Goal: Task Accomplishment & Management: Use online tool/utility

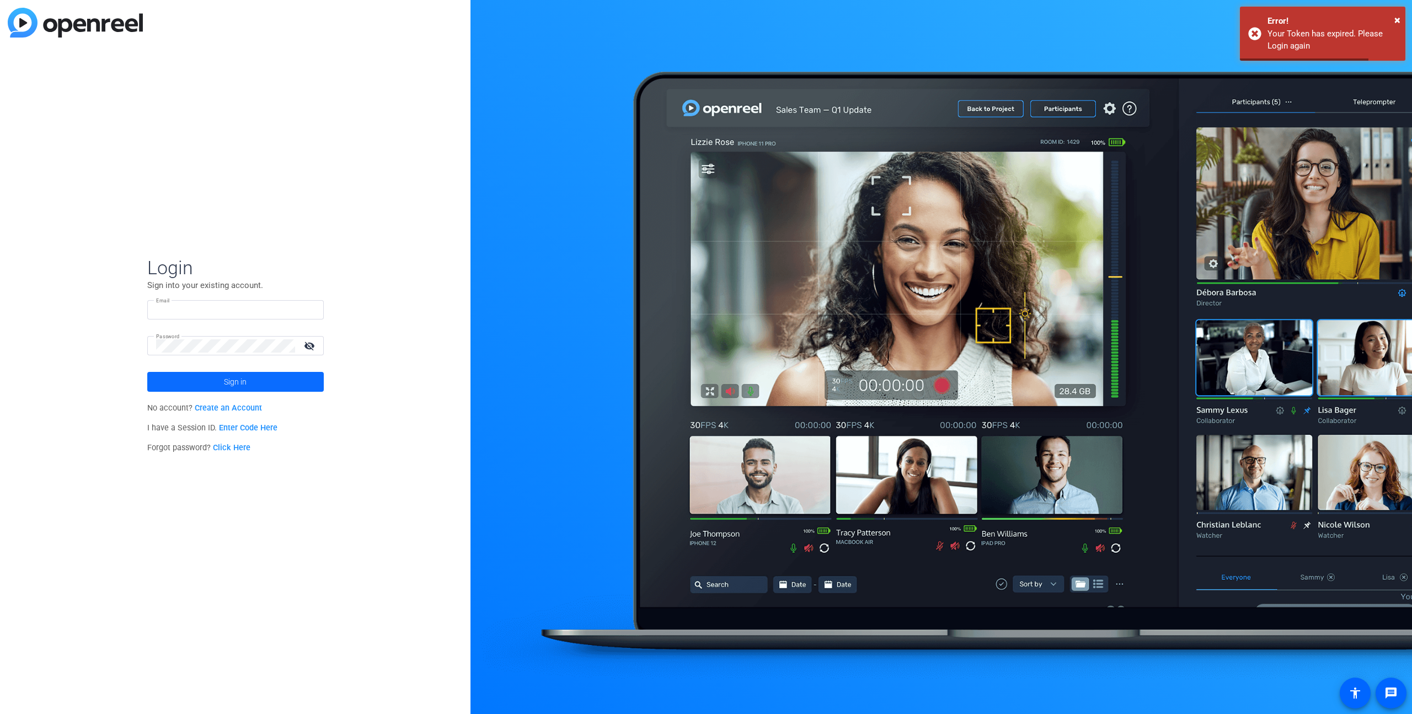
type input "[EMAIL_ADDRESS][PERSON_NAME][DOMAIN_NAME]"
click at [194, 383] on span at bounding box center [235, 381] width 177 height 26
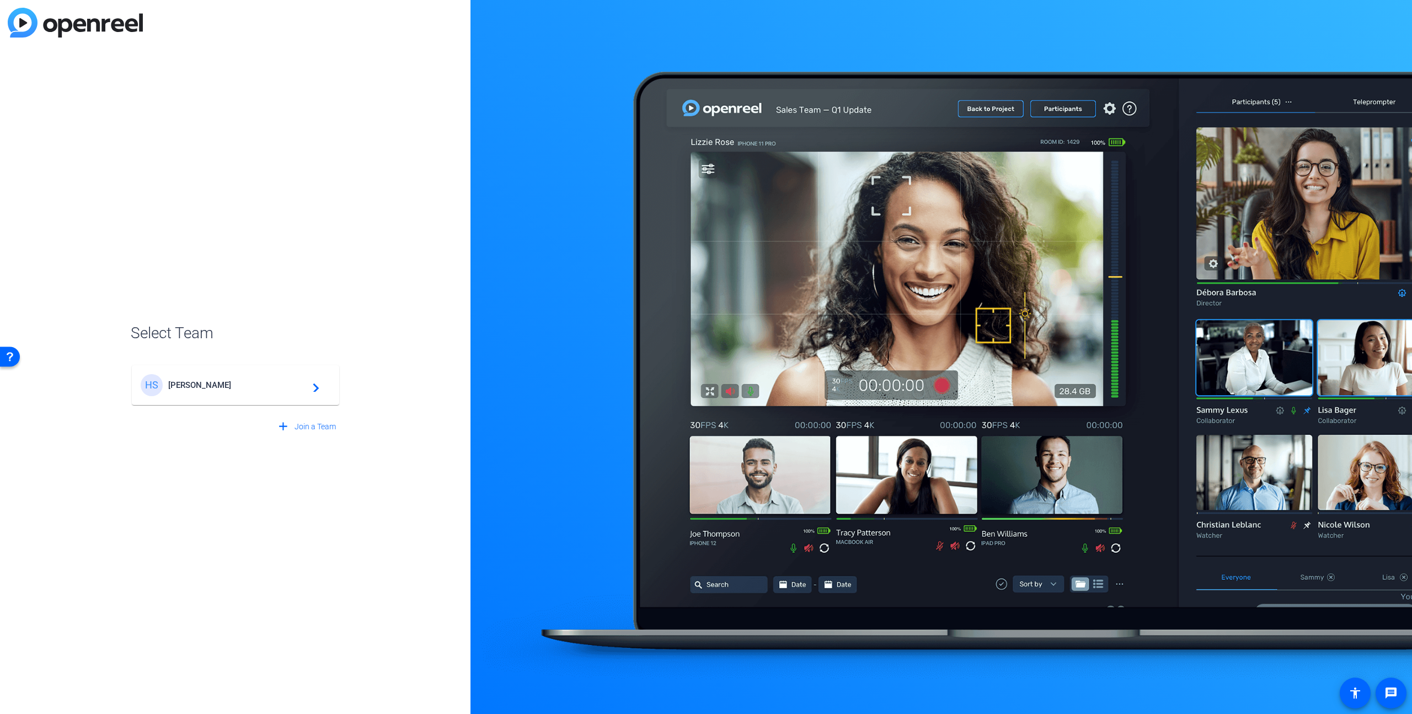
click at [217, 385] on span "[PERSON_NAME]" at bounding box center [237, 385] width 138 height 10
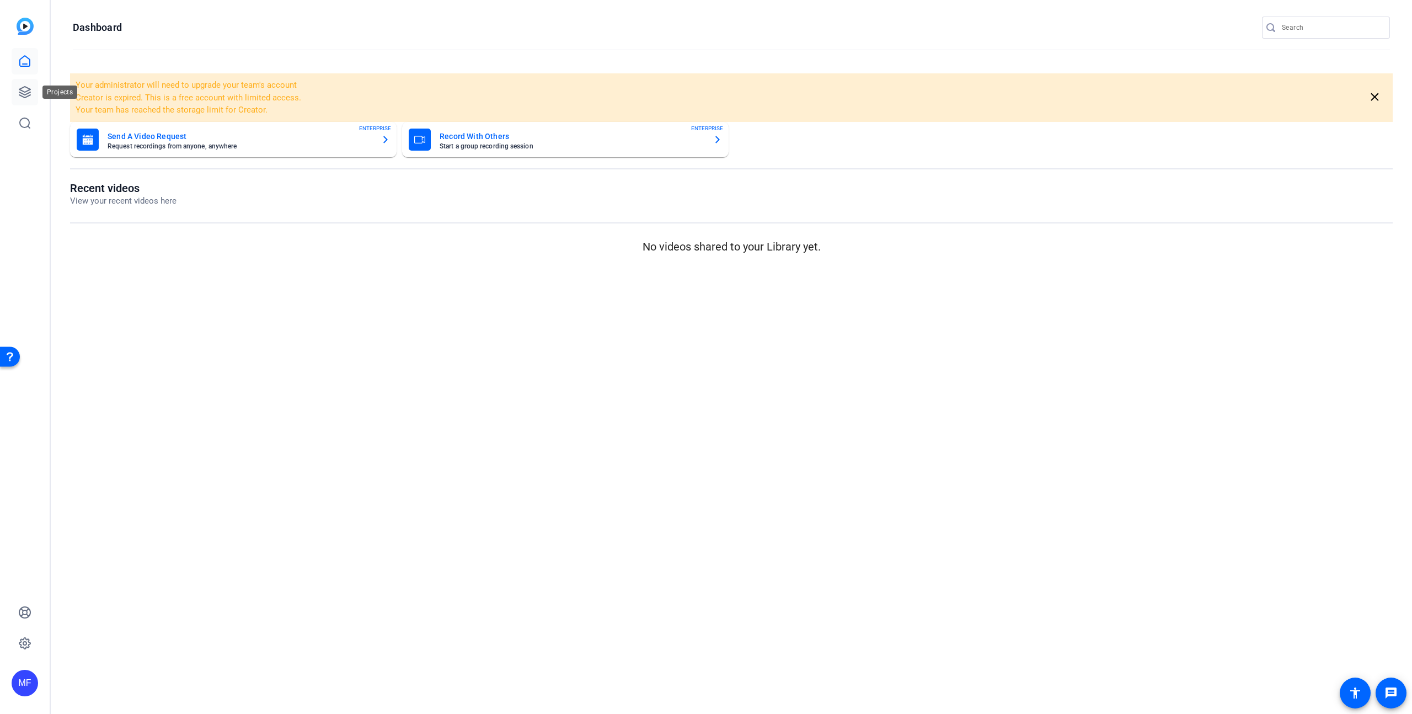
click at [28, 85] on icon at bounding box center [24, 91] width 13 height 13
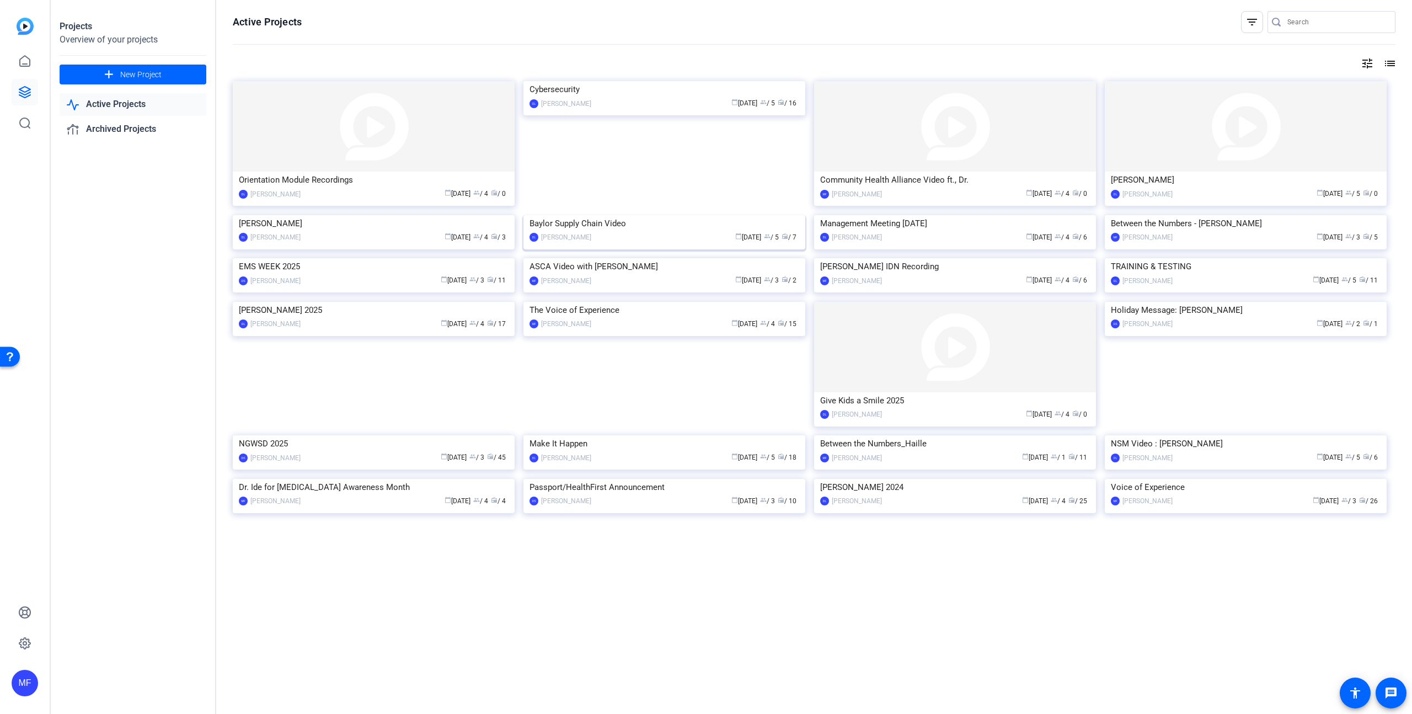
click at [624, 215] on img at bounding box center [664, 215] width 282 height 0
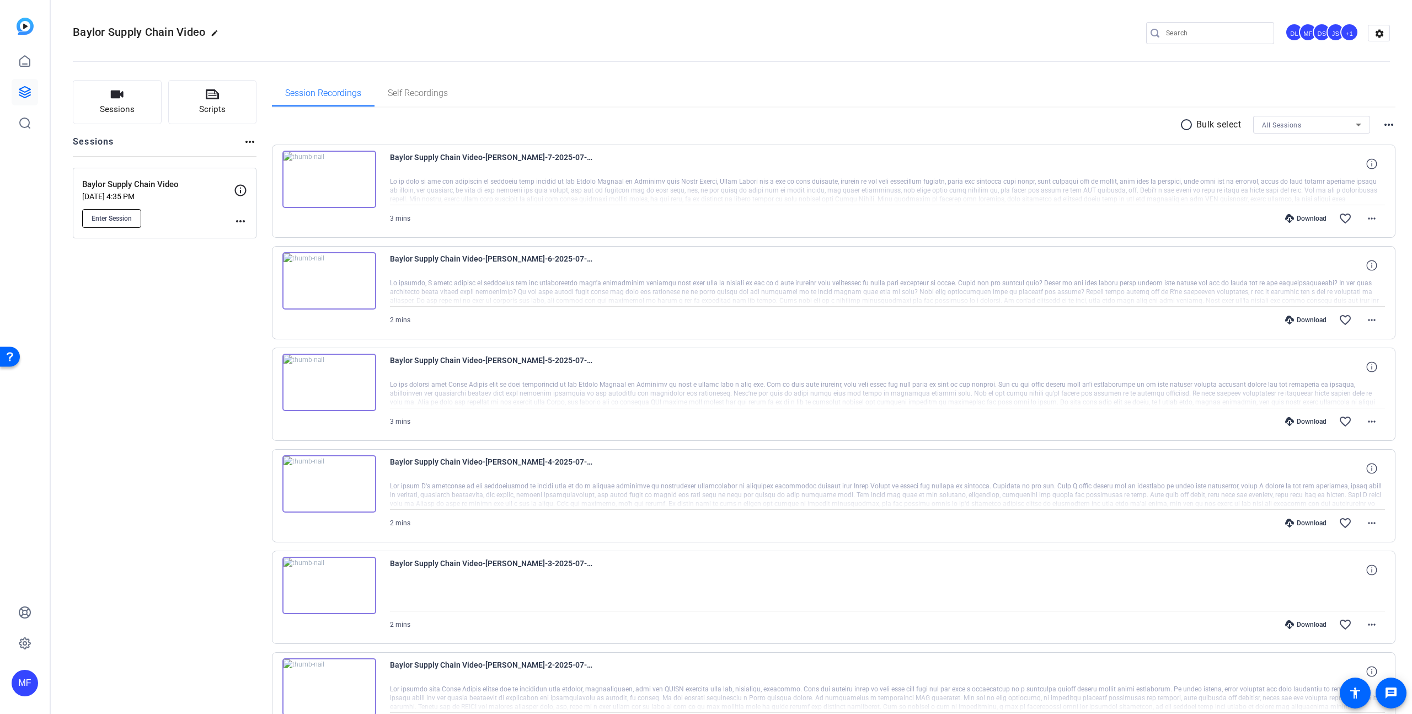
click at [129, 217] on span "Enter Session" at bounding box center [112, 218] width 40 height 9
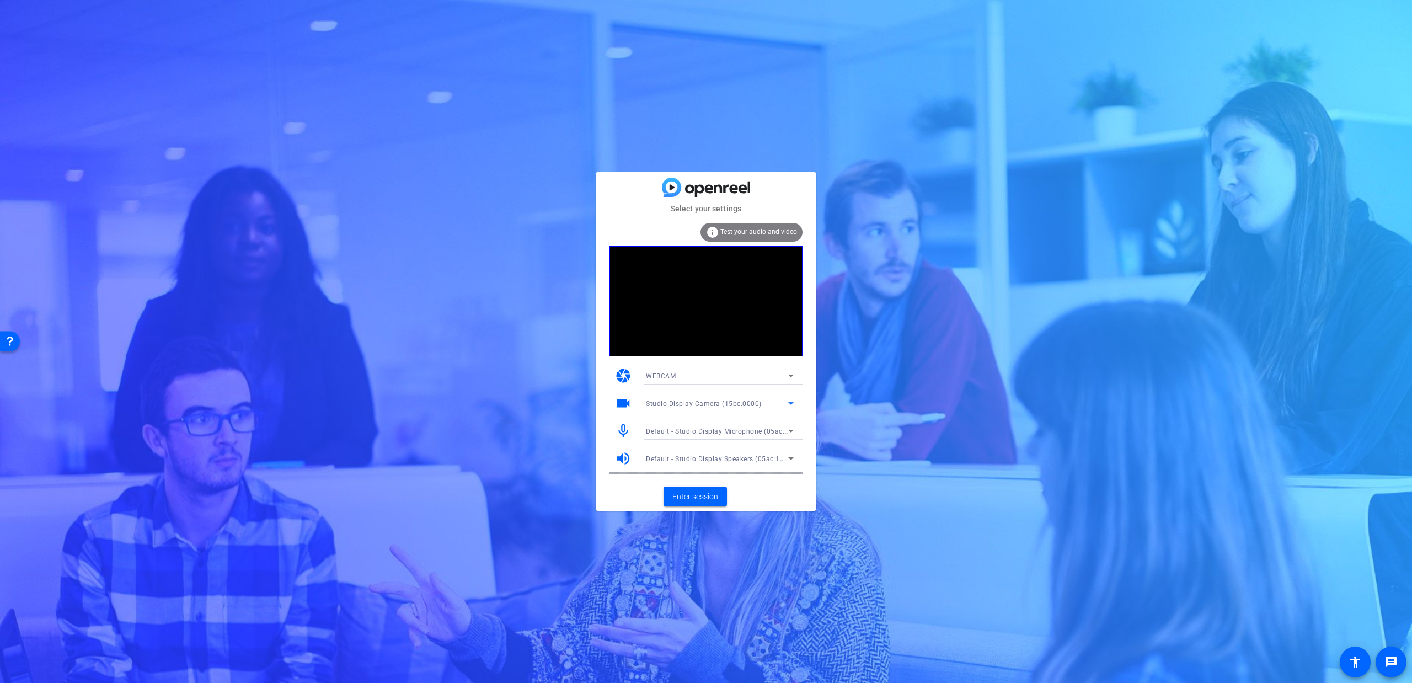
click at [705, 398] on div "Studio Display Camera (15bc:0000)" at bounding box center [717, 404] width 142 height 14
click at [717, 441] on span "Studio Display Camera (15bc:0000)" at bounding box center [702, 442] width 113 height 13
click at [713, 499] on span "Enter session" at bounding box center [695, 497] width 46 height 12
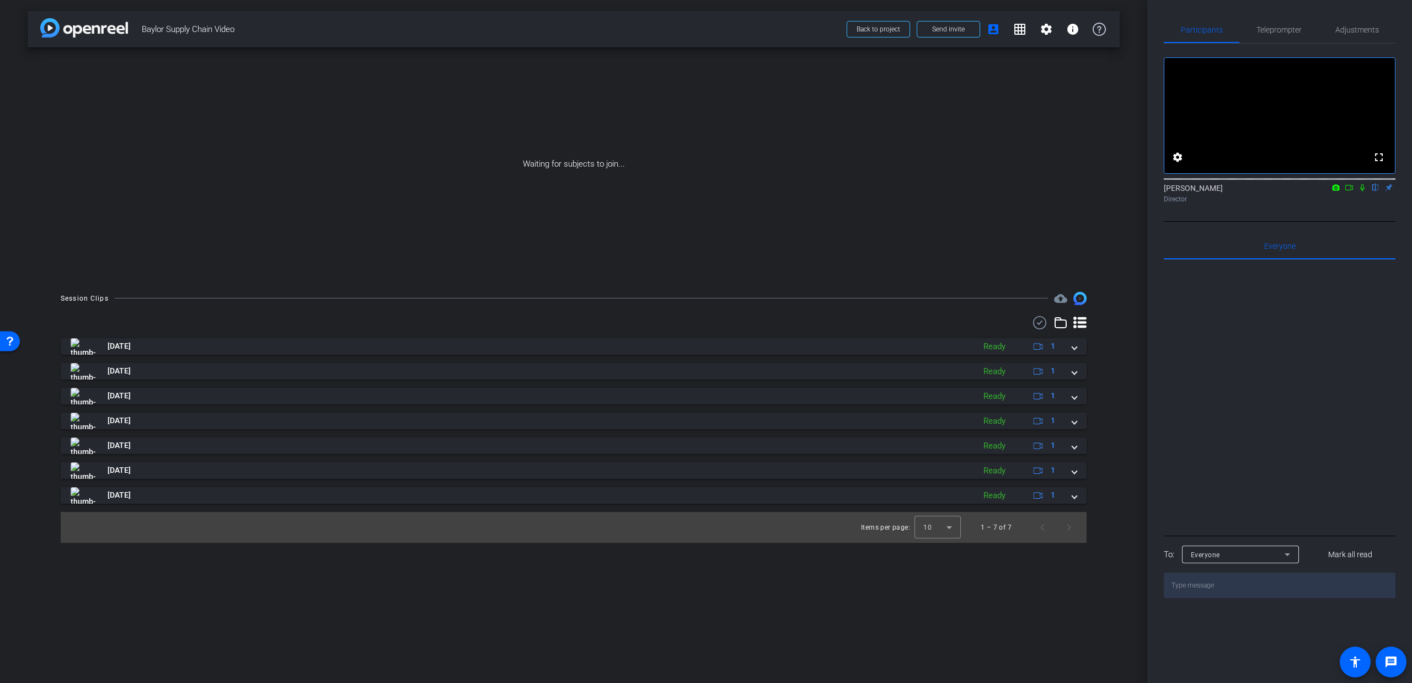
click at [1347, 191] on icon at bounding box center [1349, 188] width 9 height 8
click at [1377, 191] on icon at bounding box center [1375, 188] width 9 height 8
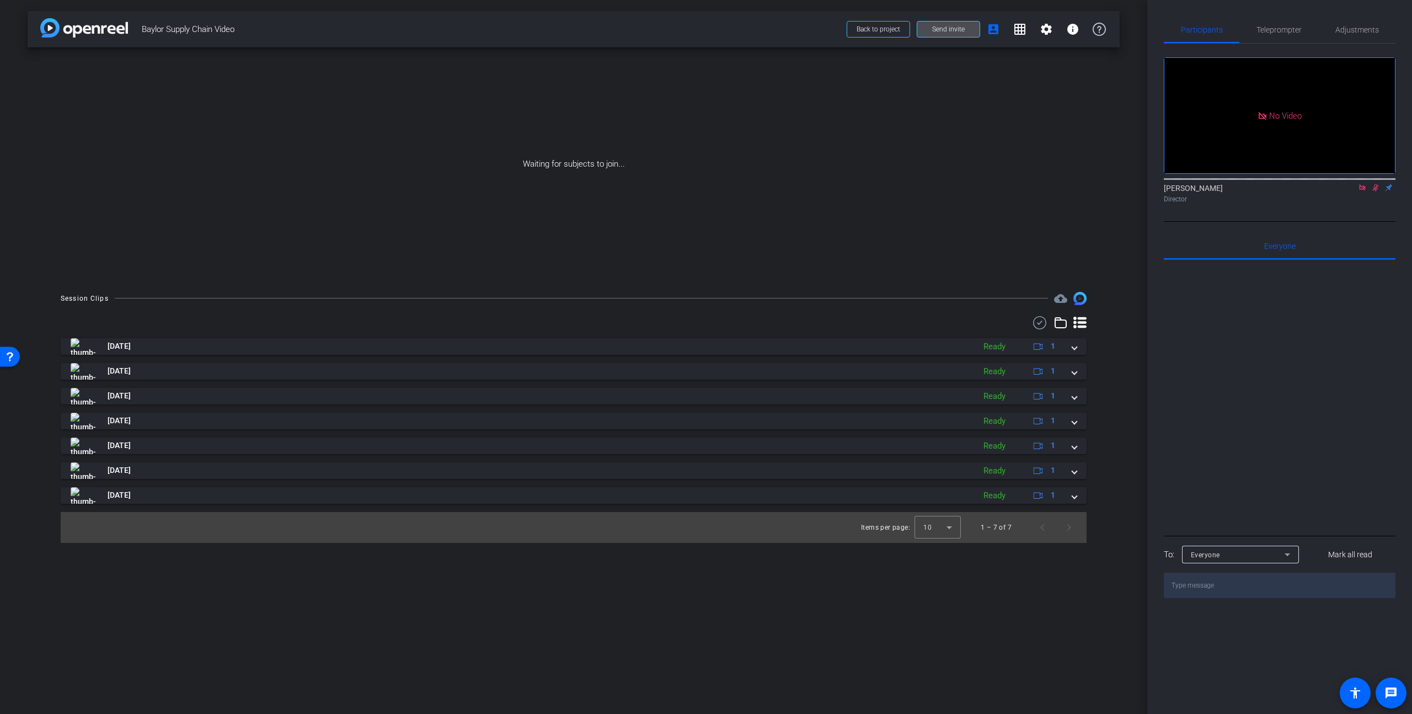
click at [940, 29] on span "Send invite" at bounding box center [948, 29] width 33 height 9
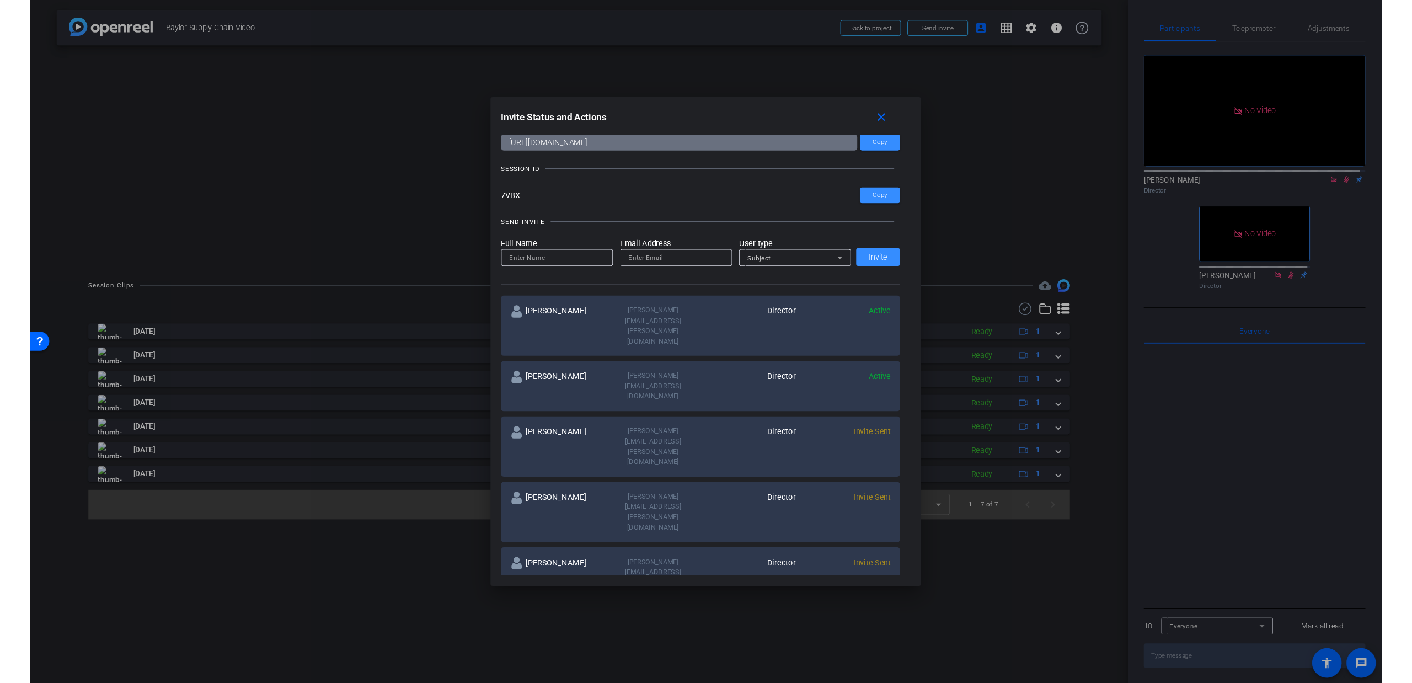
scroll to position [183, 0]
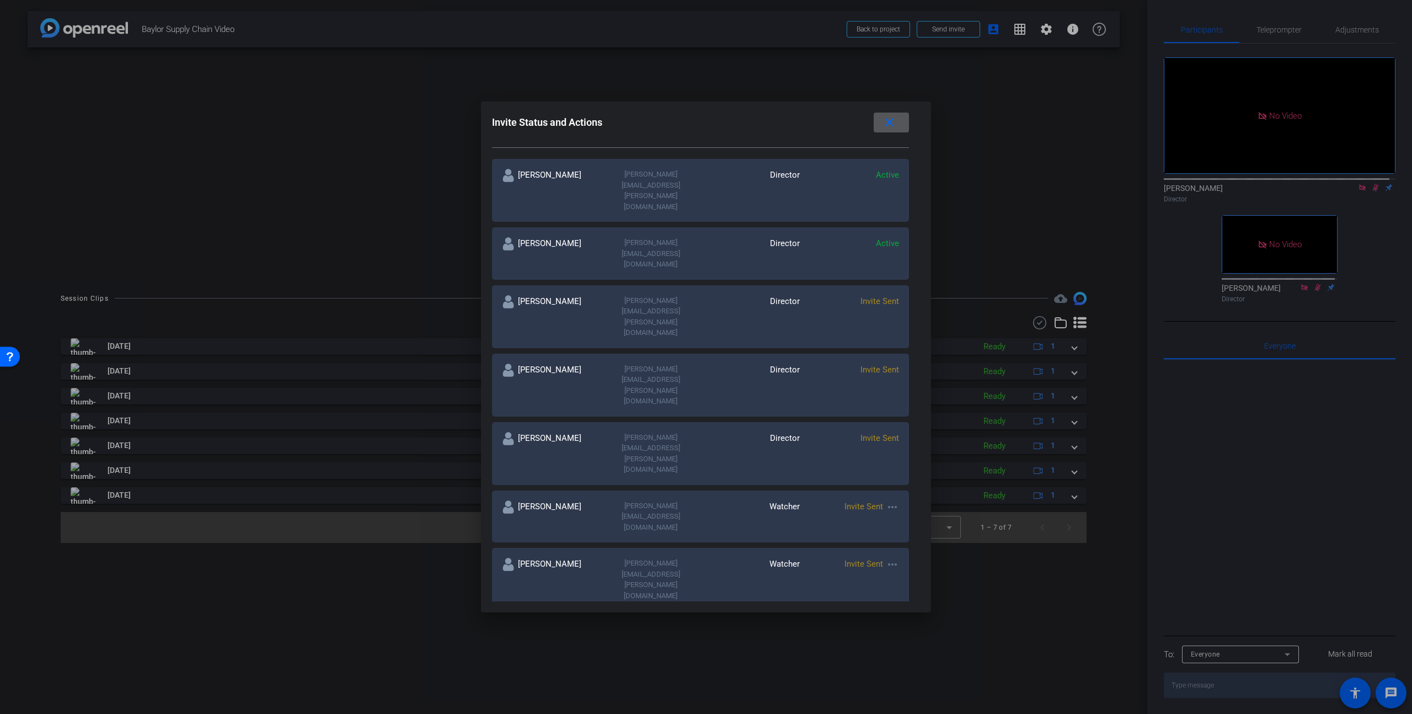
click at [896, 128] on mat-icon "close" at bounding box center [890, 123] width 14 height 14
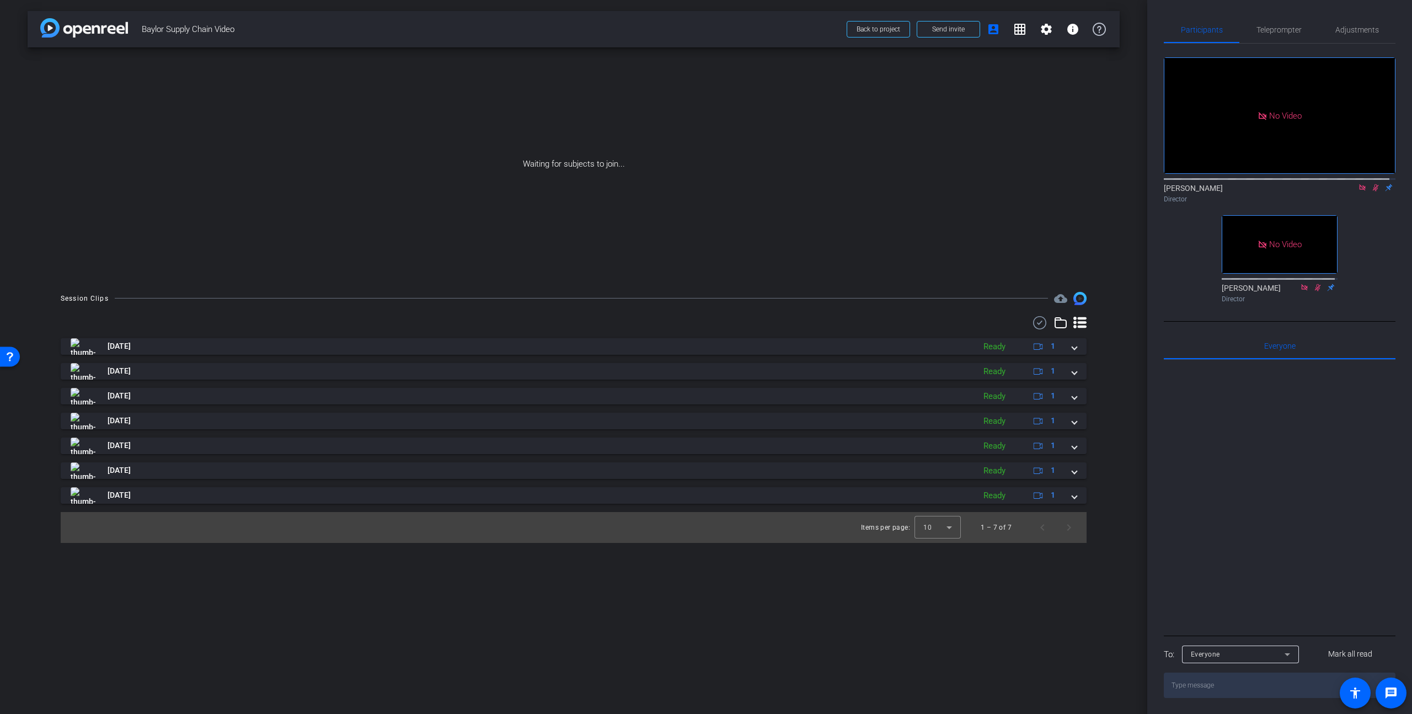
click at [1371, 191] on icon at bounding box center [1375, 188] width 9 height 8
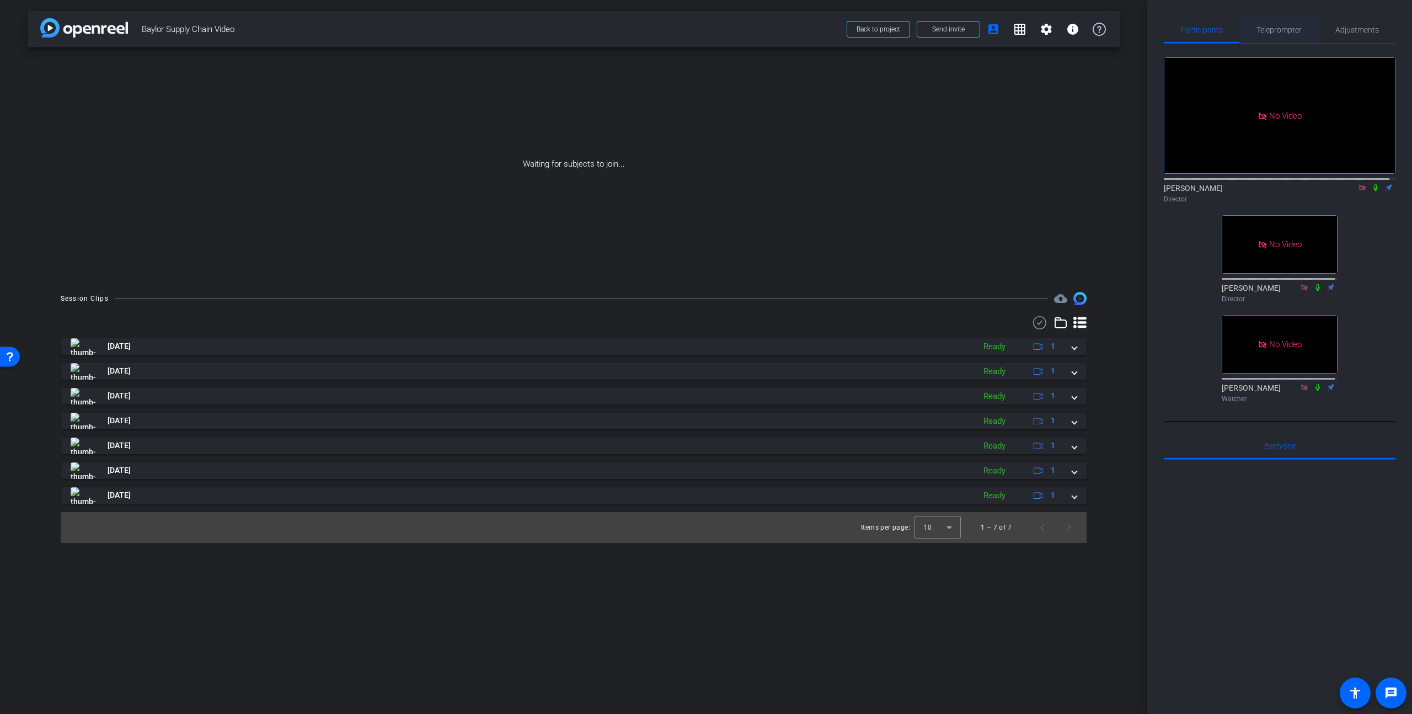
click at [1257, 27] on span "Teleprompter" at bounding box center [1279, 30] width 45 height 8
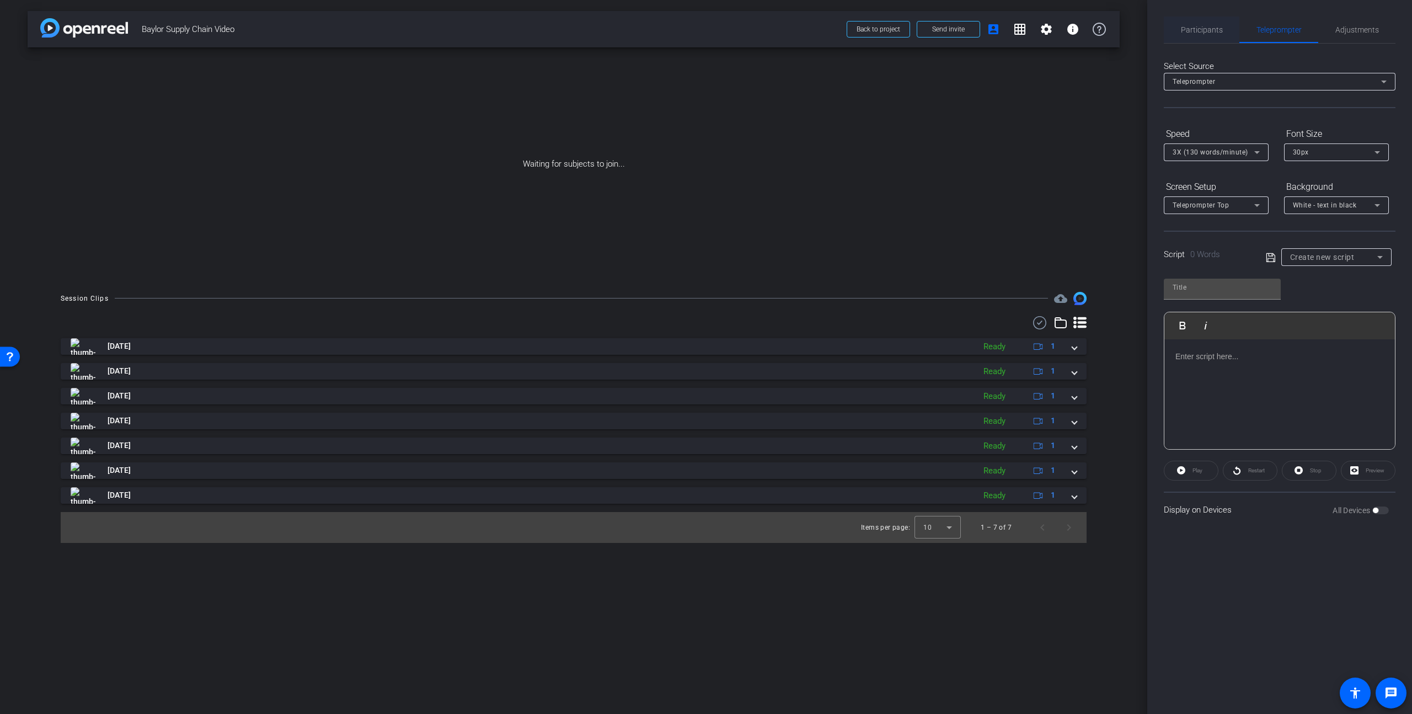
click at [1199, 30] on span "Participants" at bounding box center [1202, 30] width 42 height 8
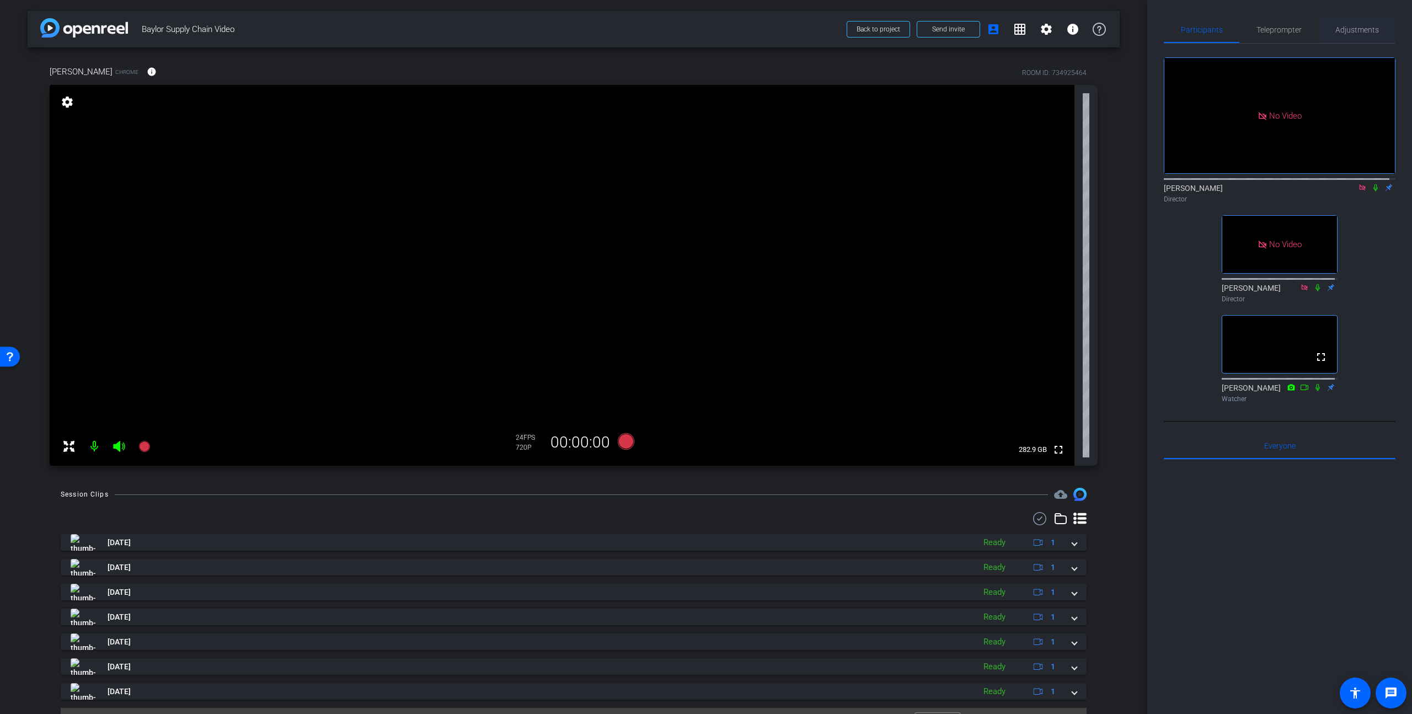
click at [1335, 33] on span "Adjustments" at bounding box center [1357, 30] width 44 height 8
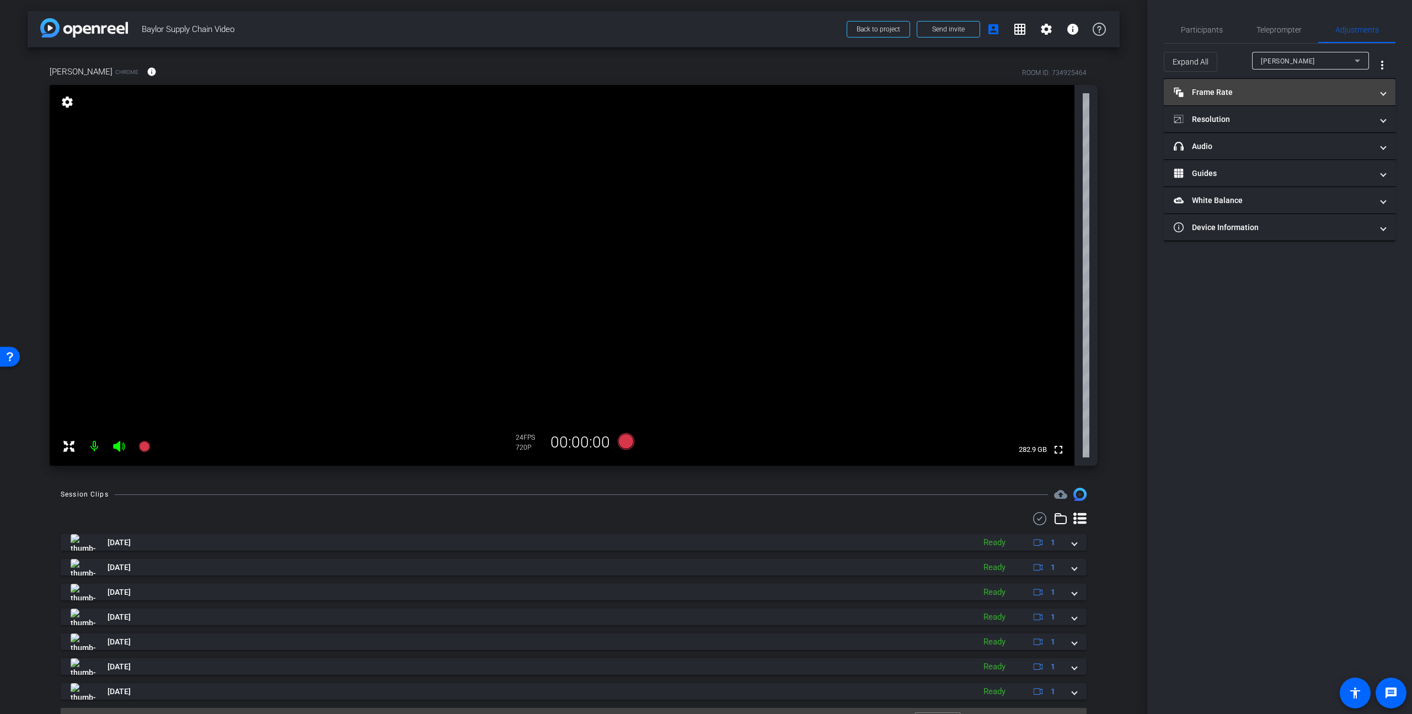
click at [1271, 94] on mat-panel-title "Frame Rate Frame Rate" at bounding box center [1273, 93] width 199 height 12
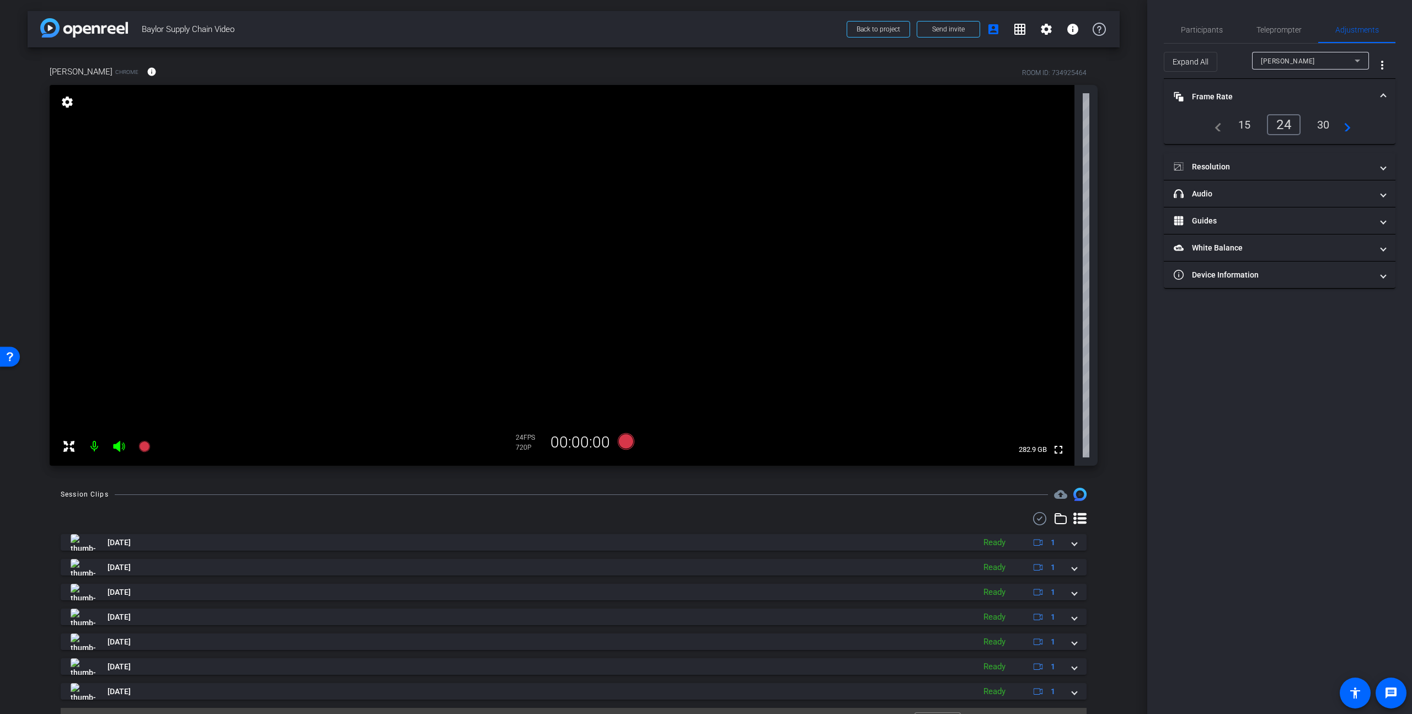
click at [1332, 122] on div "30" at bounding box center [1323, 124] width 29 height 19
click at [1263, 167] on mat-panel-title "Resolution" at bounding box center [1273, 167] width 199 height 12
click at [1287, 199] on div "1080" at bounding box center [1289, 199] width 41 height 19
click at [1195, 32] on span "Participants" at bounding box center [1202, 30] width 42 height 8
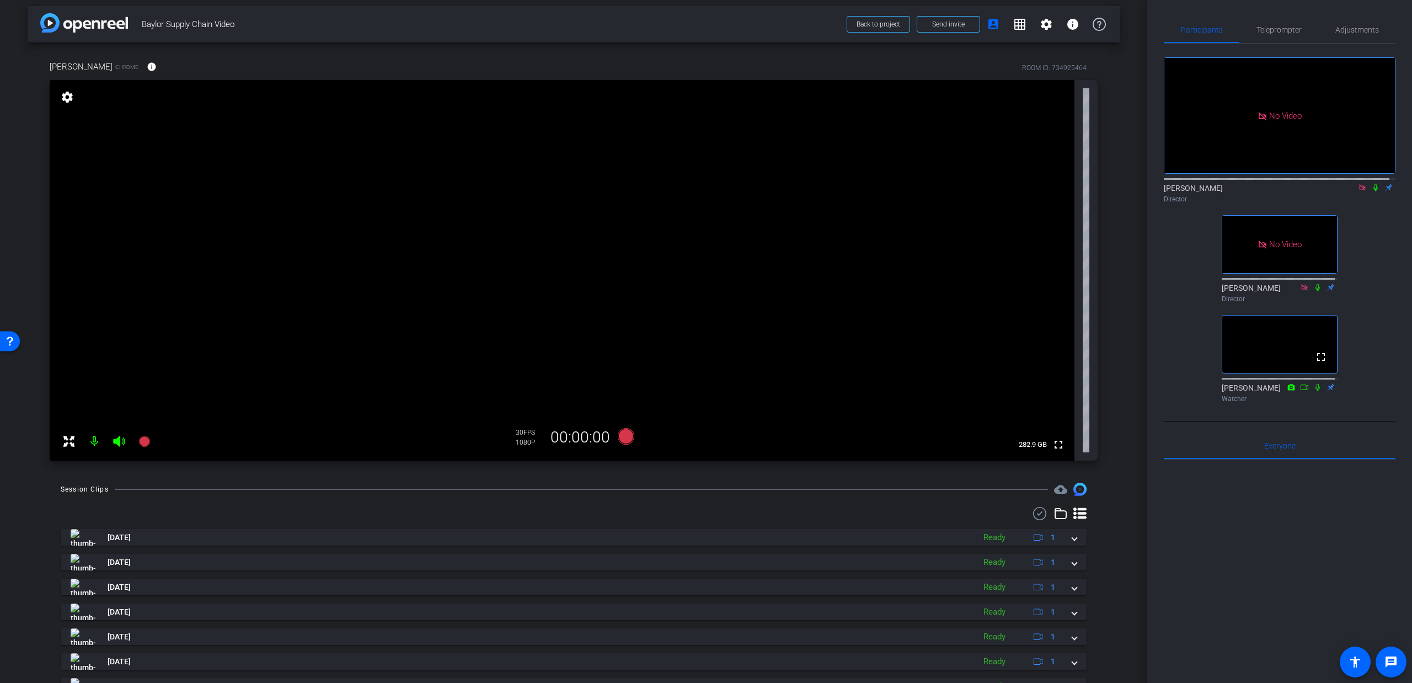
scroll to position [0, 0]
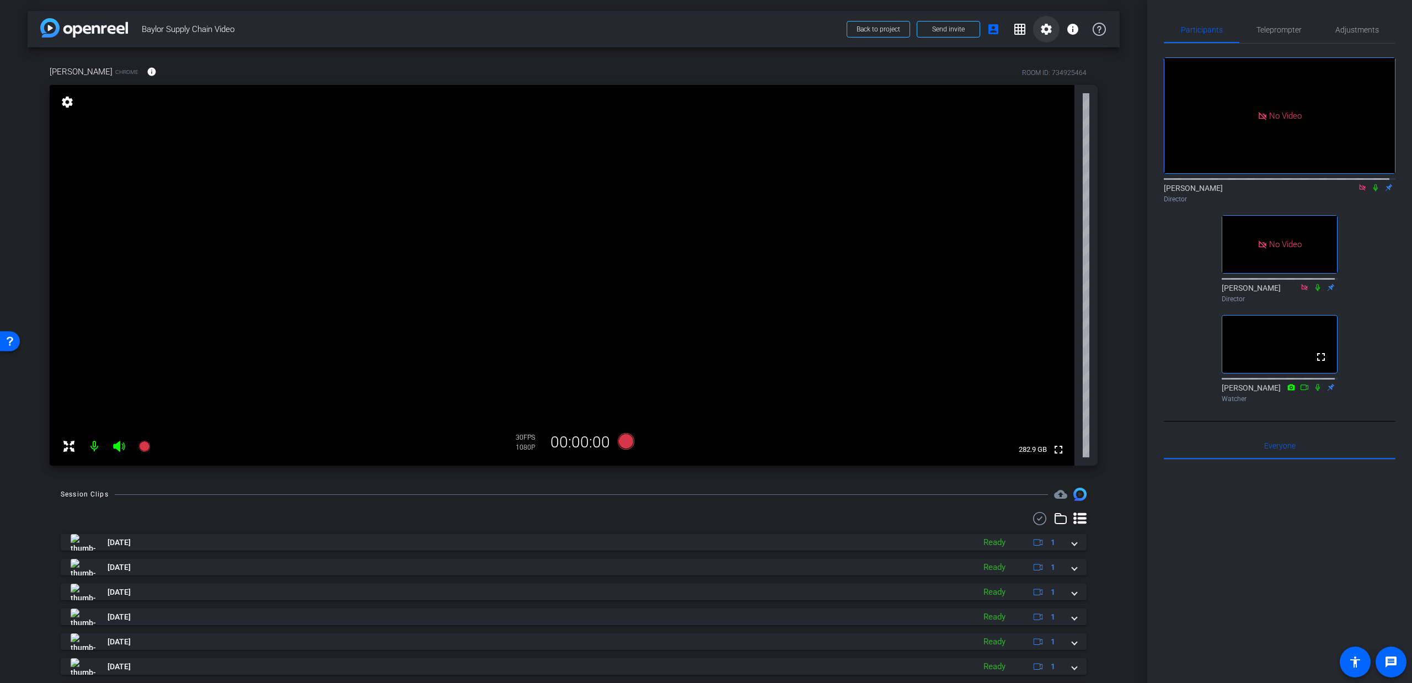
click at [1044, 30] on mat-icon "settings" at bounding box center [1046, 29] width 13 height 13
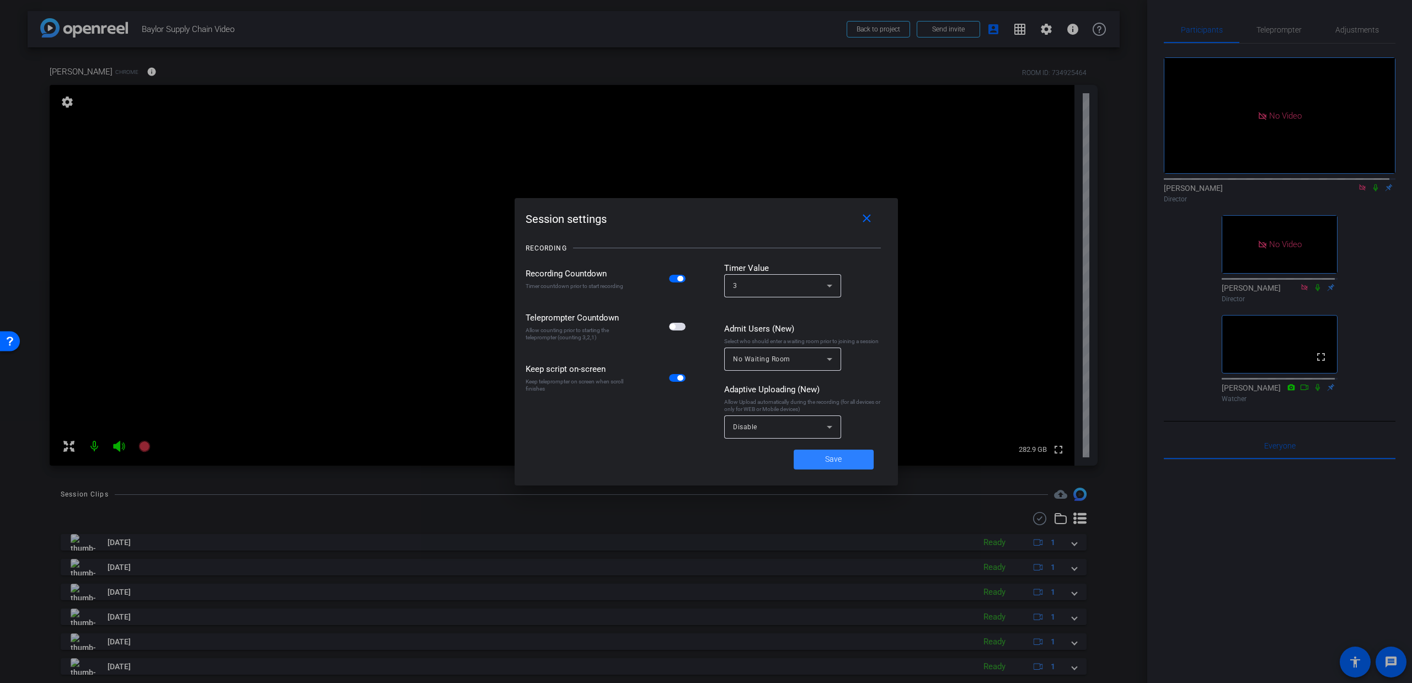
click at [837, 456] on span "Save" at bounding box center [833, 459] width 17 height 12
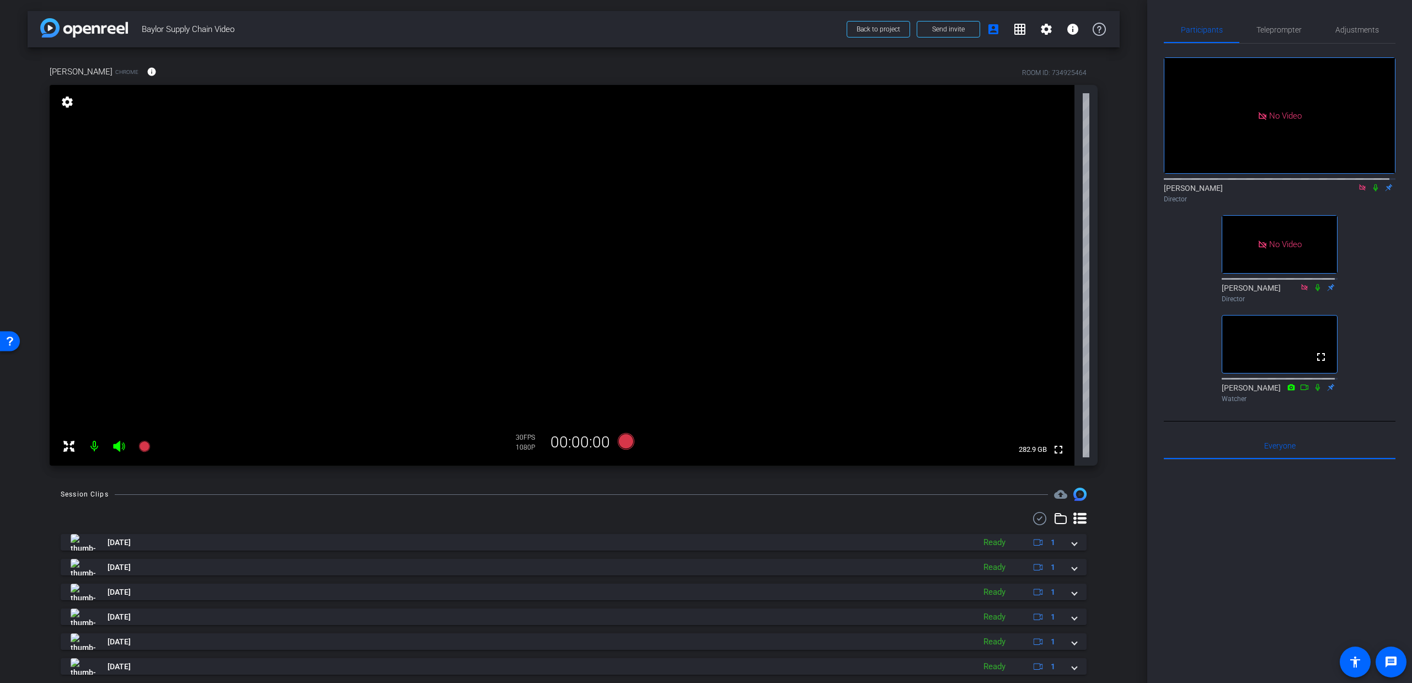
drag, startPoint x: 1150, startPoint y: 307, endPoint x: 1146, endPoint y: 312, distance: 6.7
click at [1146, 312] on div "arrow_back Baylor Supply Chain Video Back to project Send invite account_box gr…" at bounding box center [706, 341] width 1412 height 683
click at [1135, 312] on div "arrow_back Baylor Supply Chain Video Back to project Send invite account_box gr…" at bounding box center [573, 341] width 1147 height 683
click at [621, 438] on icon at bounding box center [626, 441] width 17 height 17
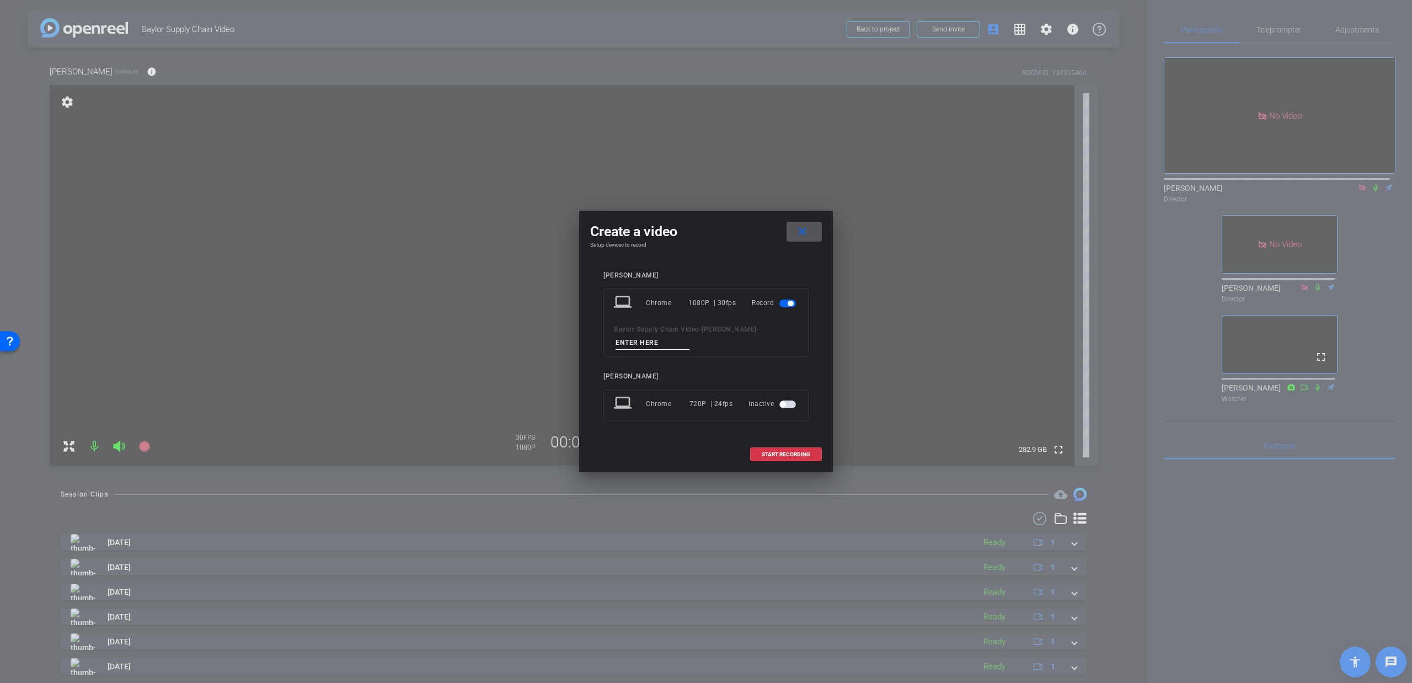
click at [655, 340] on input at bounding box center [653, 343] width 74 height 14
type input "Dan Q1"
click at [776, 455] on span "START RECORDING" at bounding box center [786, 455] width 49 height 6
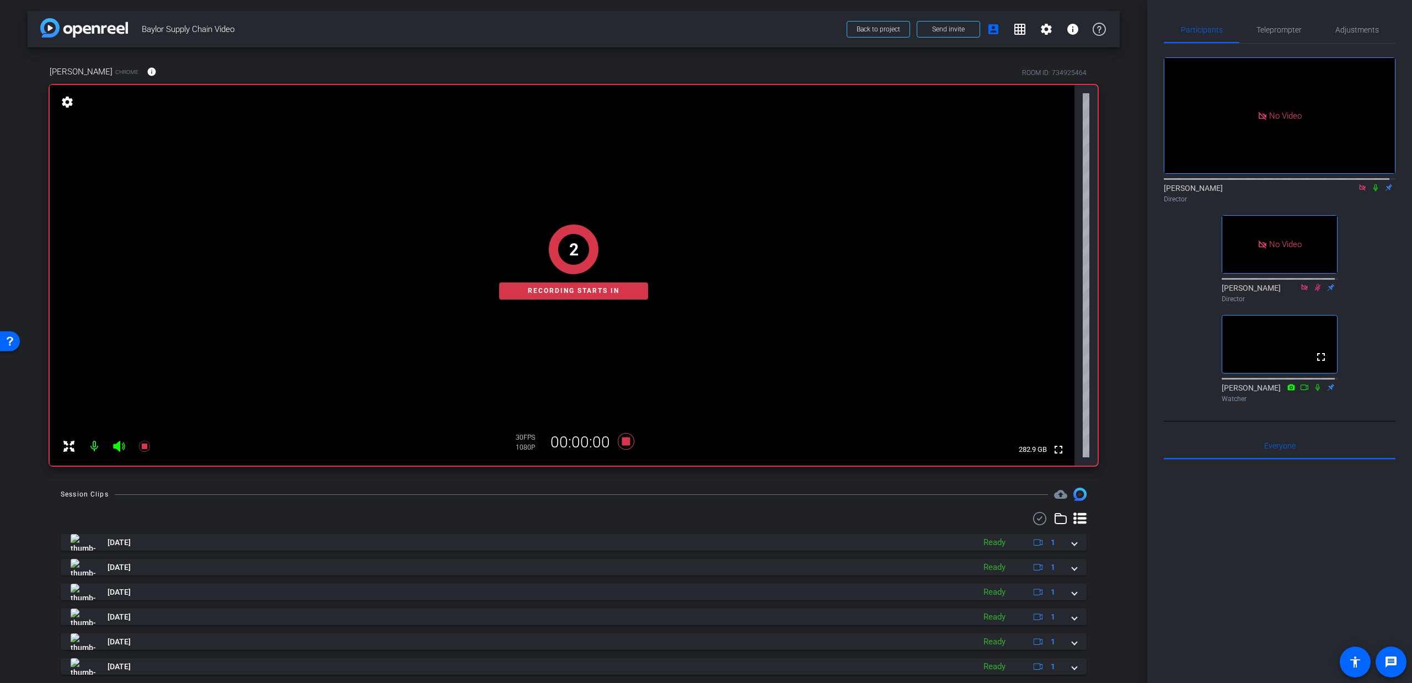
click at [1371, 184] on icon at bounding box center [1375, 188] width 9 height 8
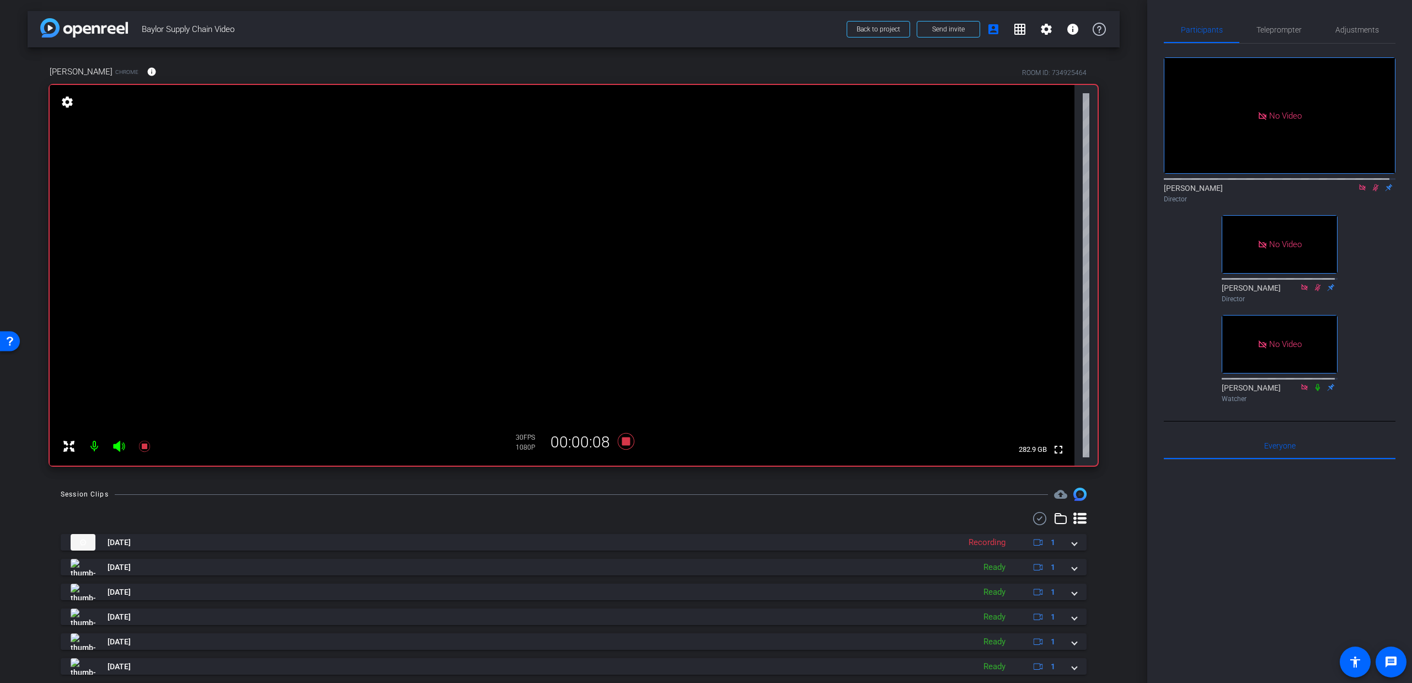
click at [1373, 184] on icon at bounding box center [1376, 187] width 6 height 7
click at [617, 443] on icon at bounding box center [626, 441] width 26 height 20
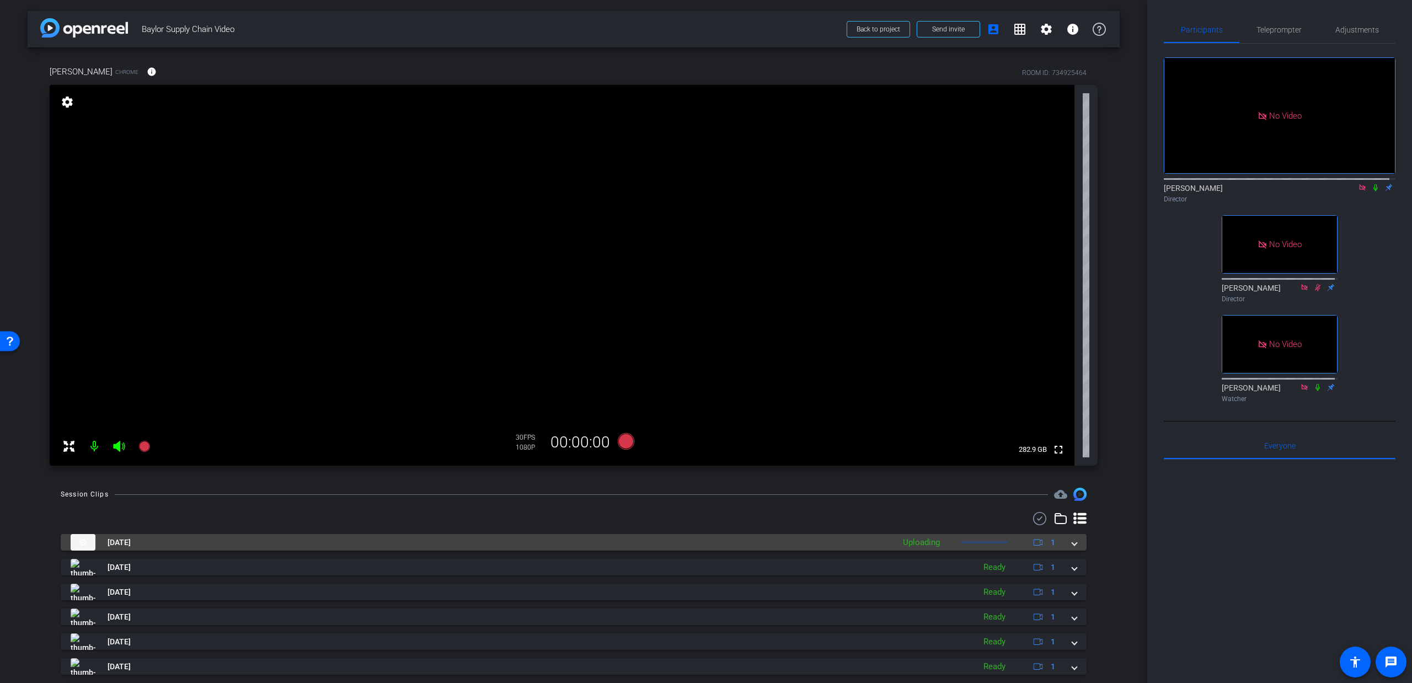
click at [1062, 542] on div "Sep 4, 2025 Uploading 1" at bounding box center [572, 542] width 1002 height 17
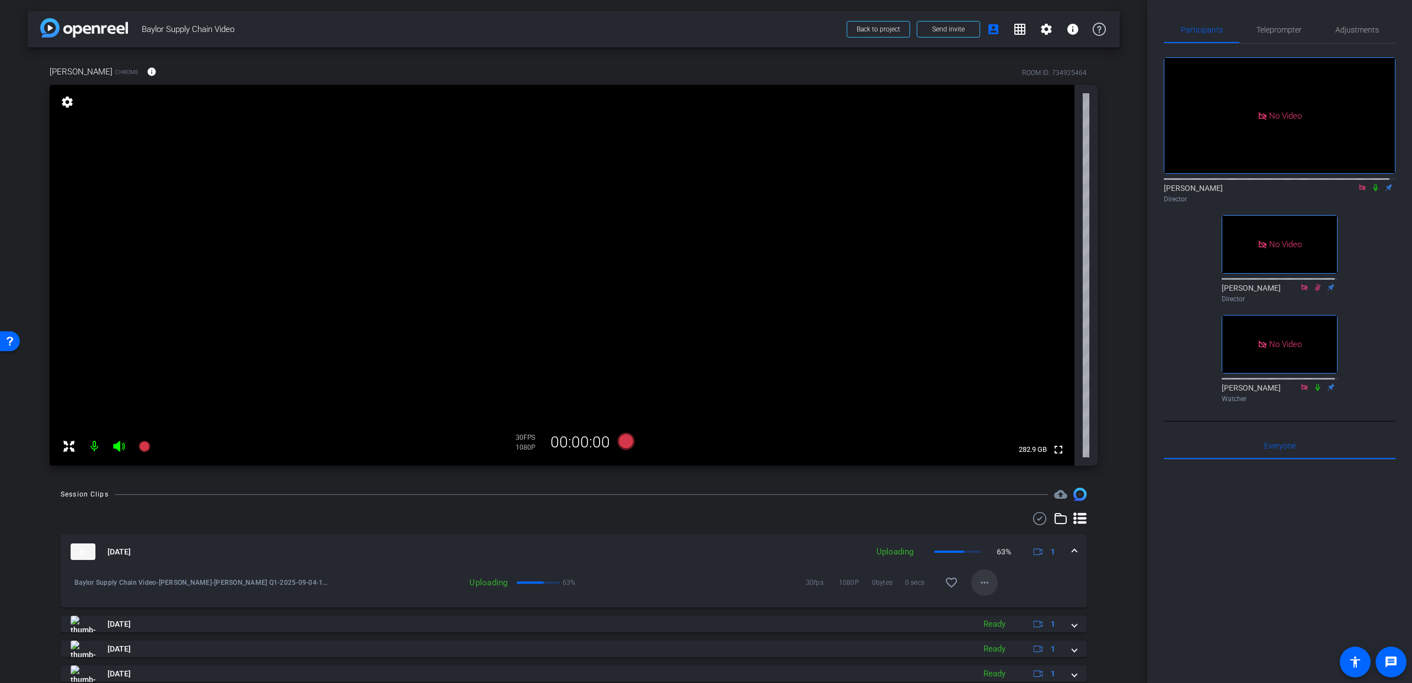
click at [978, 582] on mat-icon "more_horiz" at bounding box center [984, 582] width 13 height 13
click at [795, 512] on div at bounding box center [706, 341] width 1412 height 683
click at [621, 441] on icon at bounding box center [626, 441] width 17 height 17
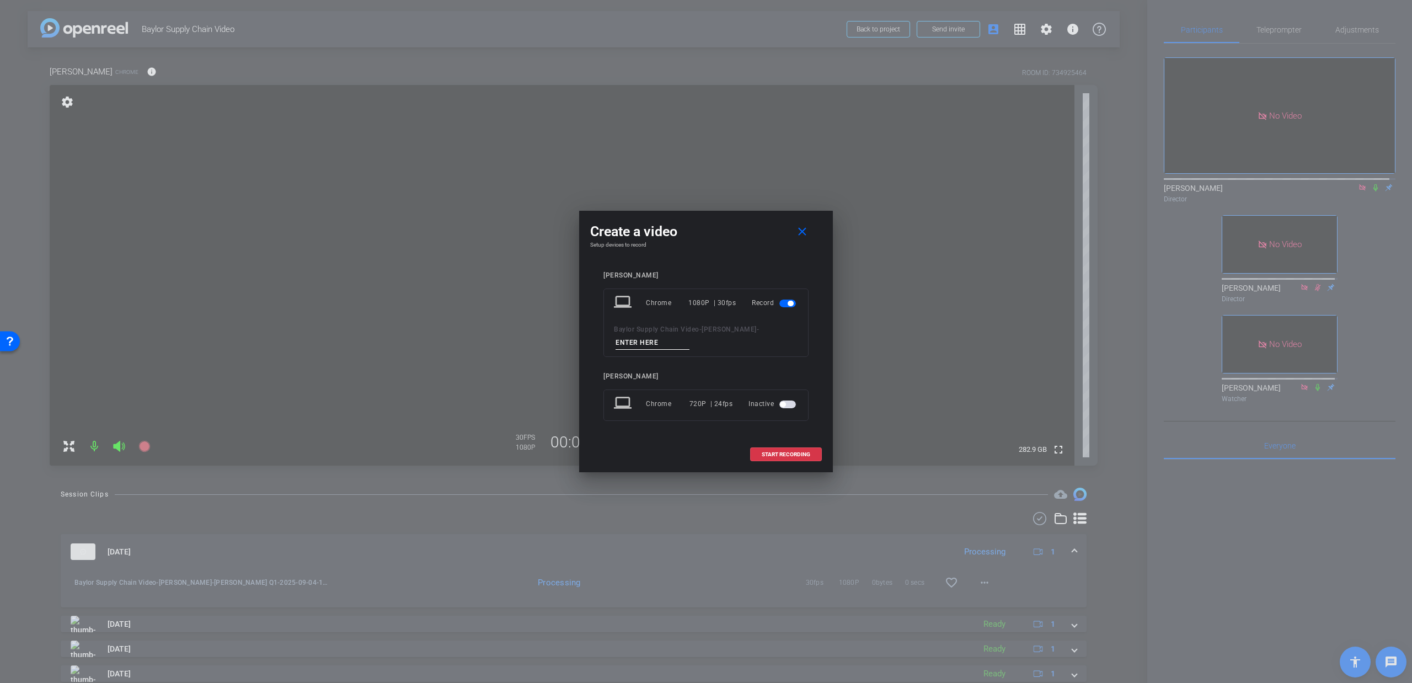
click at [654, 340] on input at bounding box center [653, 343] width 74 height 14
type input "Dan Q1 2"
click at [770, 456] on span "START RECORDING" at bounding box center [786, 455] width 49 height 6
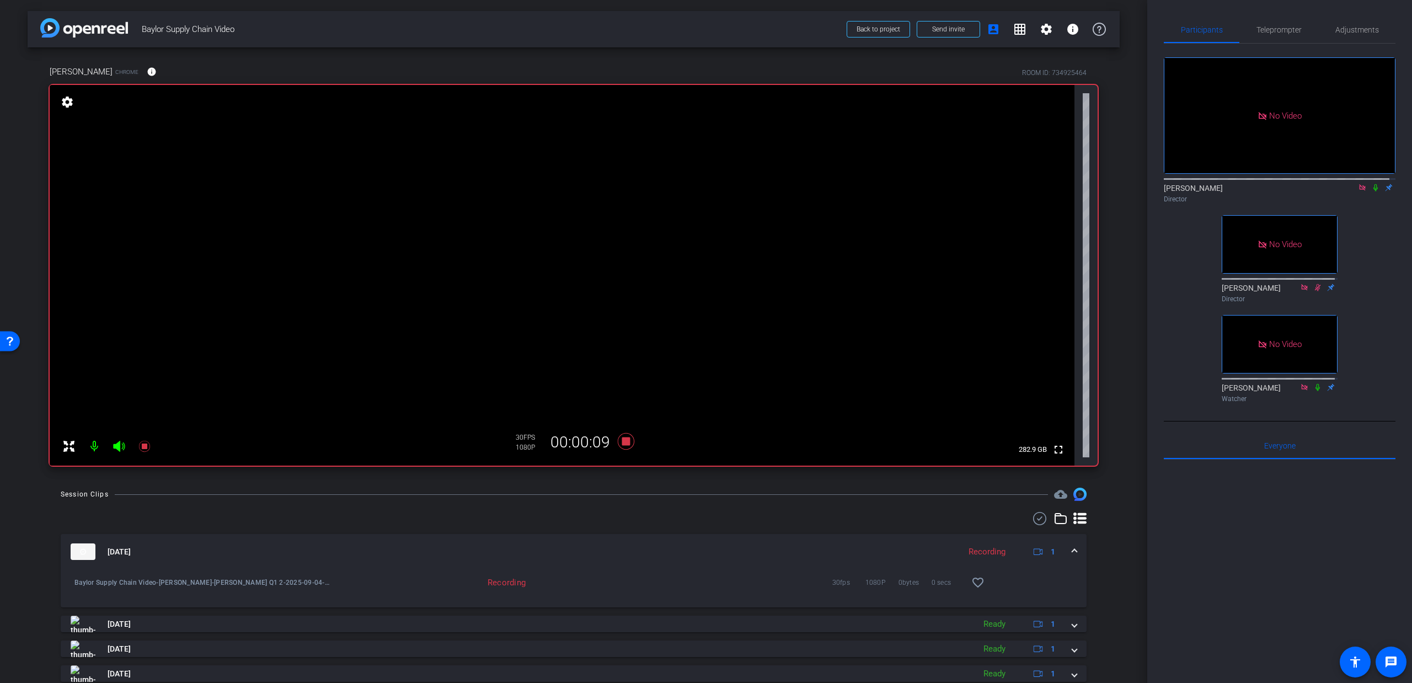
click at [1371, 184] on icon at bounding box center [1375, 188] width 9 height 8
click at [1373, 184] on icon at bounding box center [1375, 187] width 4 height 7
click at [1373, 184] on icon at bounding box center [1376, 187] width 6 height 7
click at [1373, 184] on icon at bounding box center [1375, 187] width 4 height 7
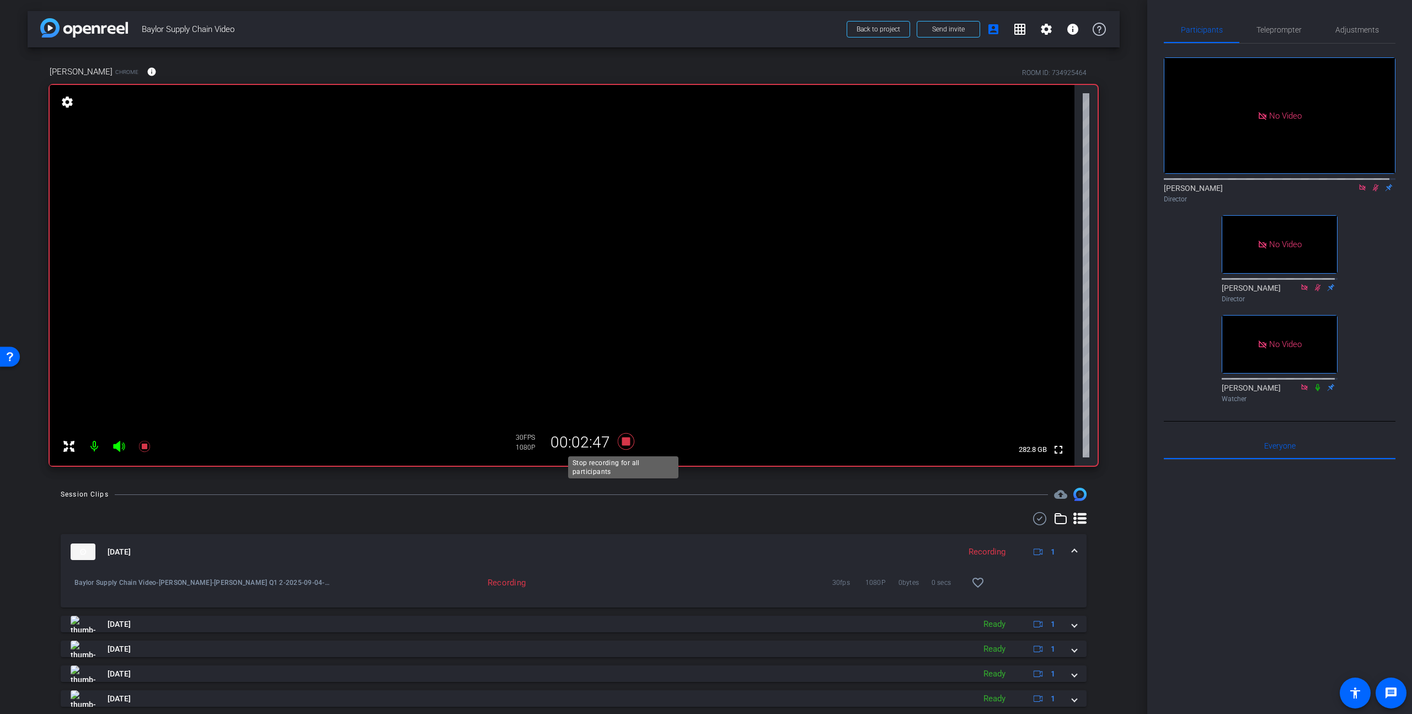
click at [624, 442] on icon at bounding box center [626, 441] width 17 height 17
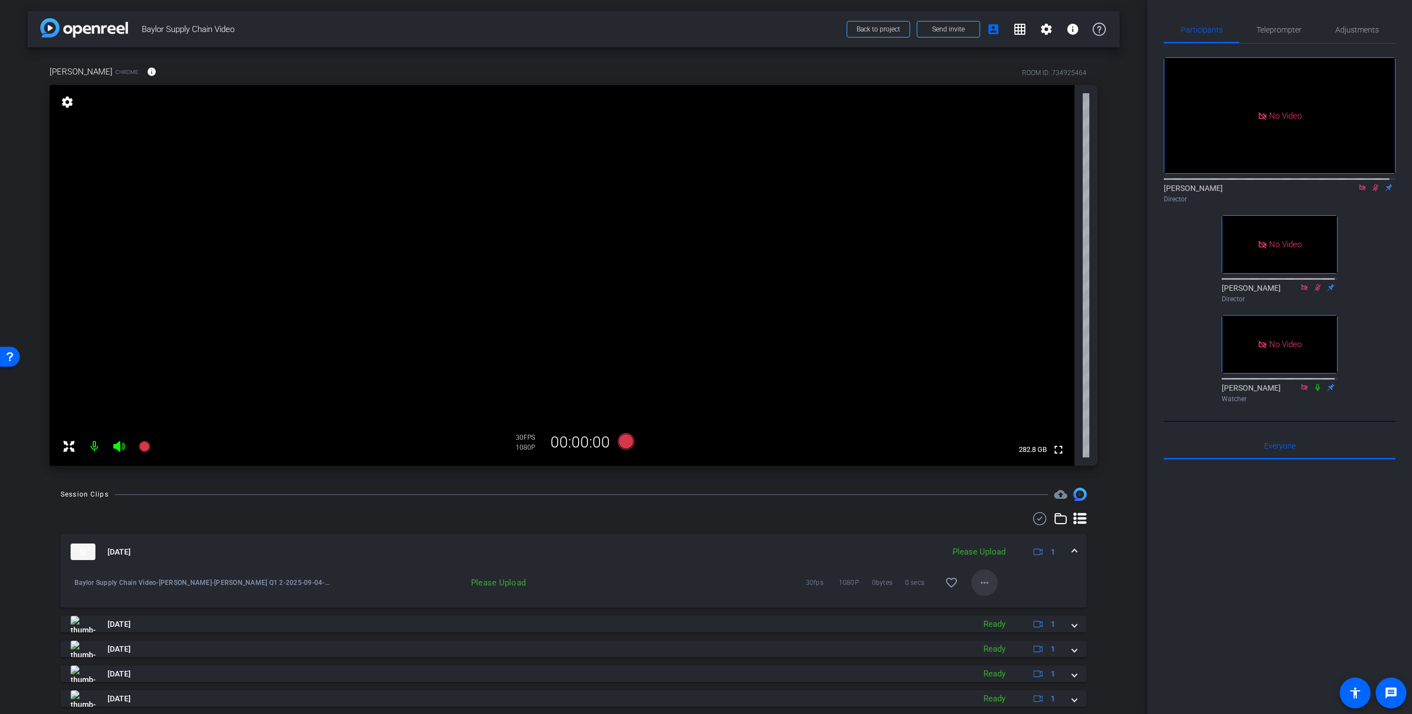
click at [982, 582] on mat-icon "more_horiz" at bounding box center [984, 582] width 13 height 13
click at [990, 603] on span "Upload" at bounding box center [996, 605] width 44 height 13
click at [1372, 184] on icon at bounding box center [1375, 188] width 9 height 8
click at [981, 582] on mat-icon "more_horiz" at bounding box center [984, 582] width 13 height 13
click at [1028, 574] on div at bounding box center [706, 357] width 1412 height 714
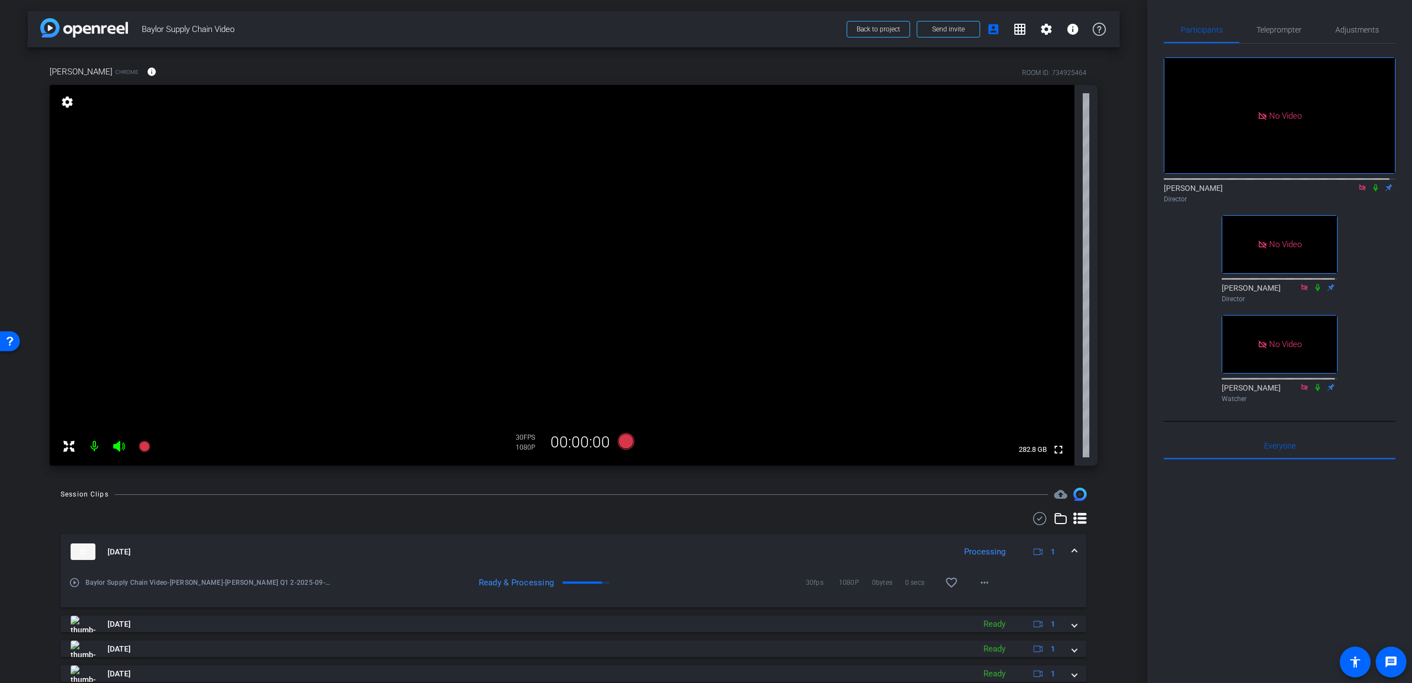
click at [1144, 200] on div "arrow_back Baylor Supply Chain Video Back to project Send invite account_box gr…" at bounding box center [706, 341] width 1412 height 683
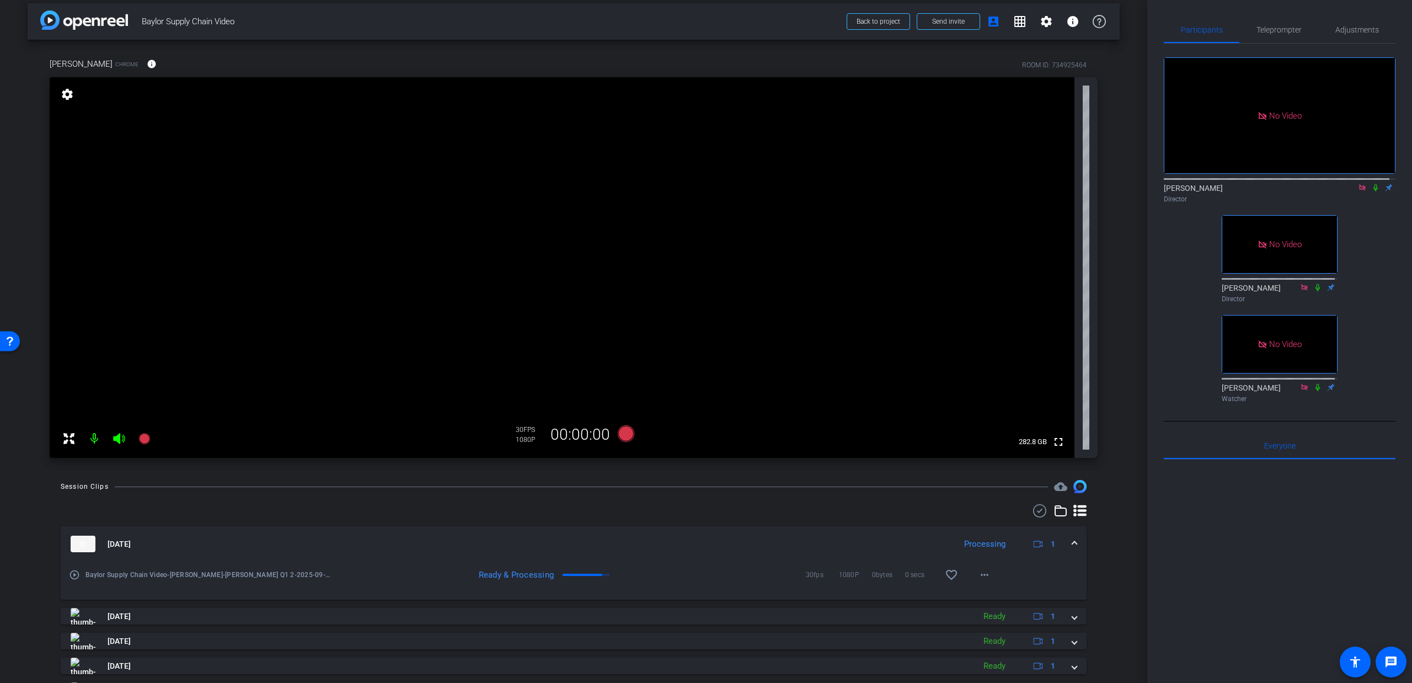
click at [1129, 193] on div "arrow_back Baylor Supply Chain Video Back to project Send invite account_box gr…" at bounding box center [573, 333] width 1147 height 683
